Goal: Find contact information: Find contact information

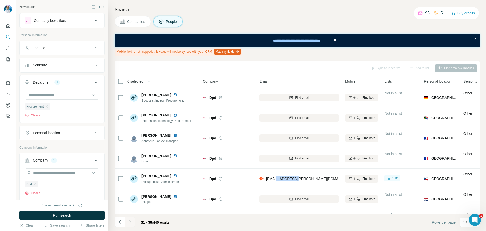
scroll to position [152, 0]
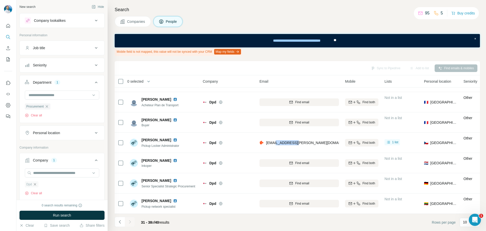
click at [36, 184] on icon "button" at bounding box center [35, 184] width 4 height 4
click at [46, 173] on input "text" at bounding box center [62, 172] width 74 height 9
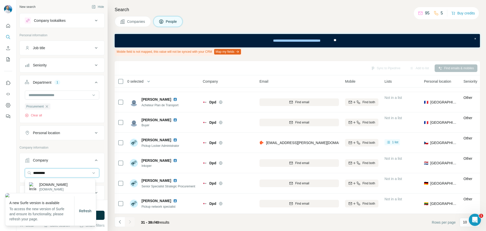
type input "**********"
click at [55, 96] on input at bounding box center [59, 95] width 63 height 6
click at [19, 89] on div "New search Hide Company lookalikes Personal information Job title Seniority Dep…" at bounding box center [61, 100] width 91 height 200
click at [49, 106] on icon "button" at bounding box center [47, 106] width 4 height 4
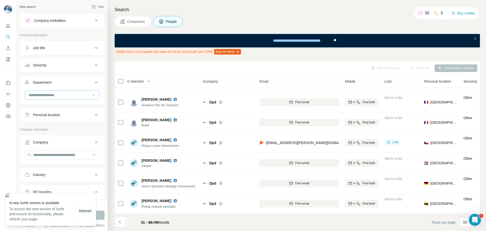
click at [45, 95] on input at bounding box center [59, 95] width 63 height 6
click at [21, 101] on div at bounding box center [62, 96] width 85 height 13
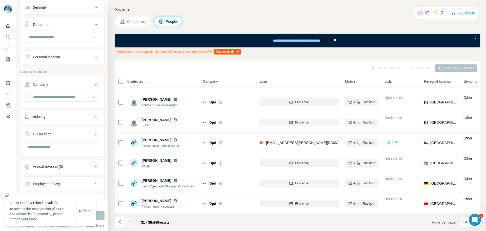
scroll to position [127, 0]
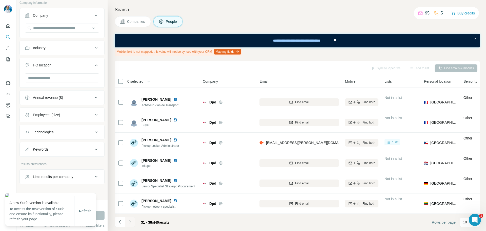
drag, startPoint x: 89, startPoint y: 209, endPoint x: 86, endPoint y: 195, distance: 14.2
click at [89, 209] on span "Refresh" at bounding box center [85, 211] width 12 height 4
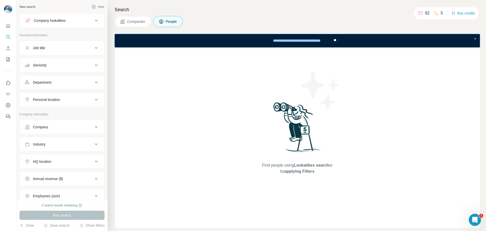
click at [51, 130] on button "Company" at bounding box center [62, 127] width 85 height 12
click at [53, 139] on input "text" at bounding box center [62, 139] width 74 height 9
paste input "*********"
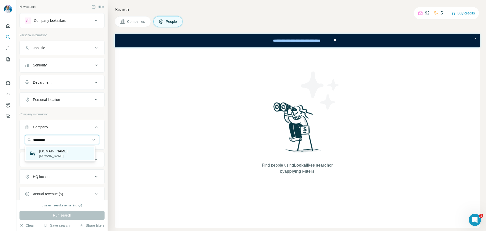
type input "*********"
click at [51, 150] on p "[DOMAIN_NAME]" at bounding box center [53, 150] width 28 height 5
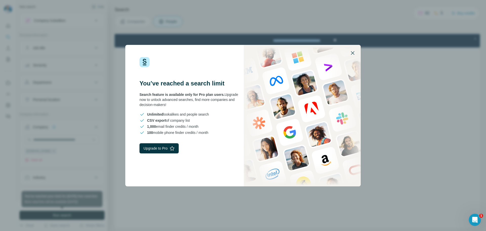
click at [352, 52] on icon "button" at bounding box center [353, 53] width 6 height 6
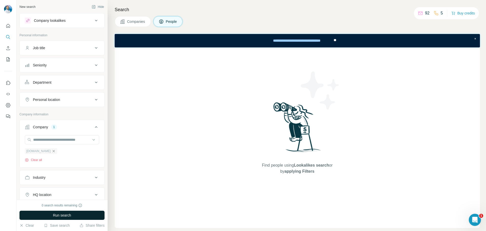
click at [52, 150] on icon "button" at bounding box center [54, 151] width 4 height 4
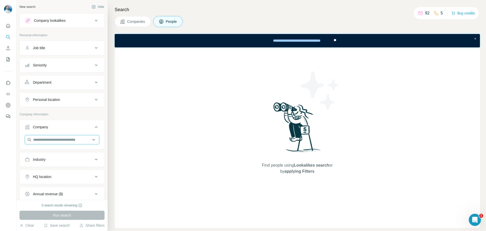
click at [52, 141] on input "text" at bounding box center [62, 139] width 74 height 9
click at [46, 140] on input "text" at bounding box center [62, 139] width 74 height 9
paste input "**********"
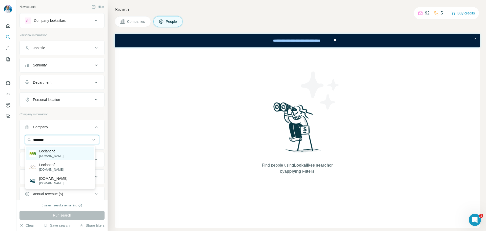
type input "********"
click at [63, 153] on div "Leclanché leclanche.com" at bounding box center [60, 153] width 68 height 14
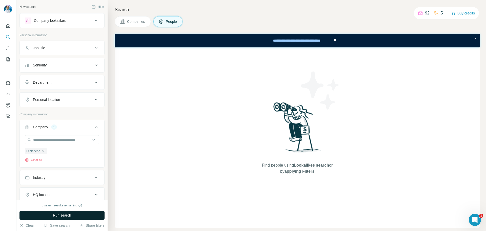
click at [74, 212] on button "Run search" at bounding box center [62, 214] width 85 height 9
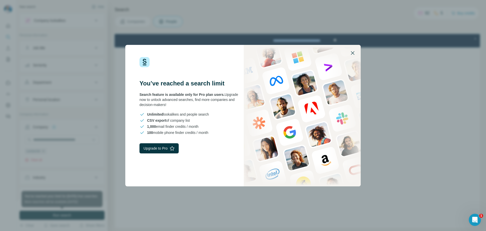
click at [352, 53] on icon "button" at bounding box center [353, 53] width 6 height 6
